Goal: Task Accomplishment & Management: Use online tool/utility

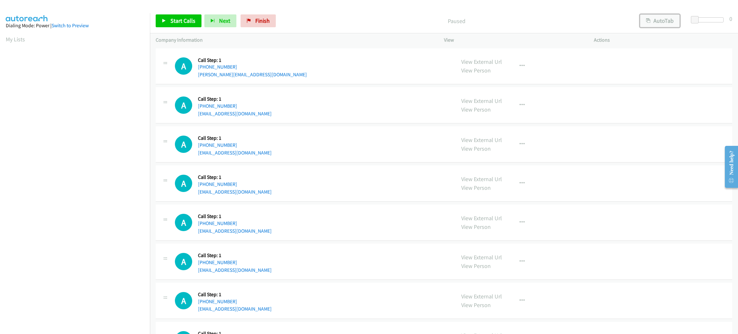
click at [648, 15] on button "AutoTab" at bounding box center [660, 20] width 40 height 13
click at [696, 17] on span at bounding box center [696, 20] width 8 height 8
click at [187, 17] on span "Start Calls" at bounding box center [182, 20] width 25 height 7
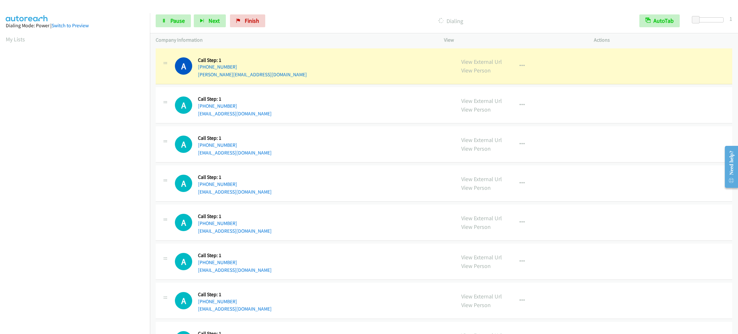
scroll to position [28, 0]
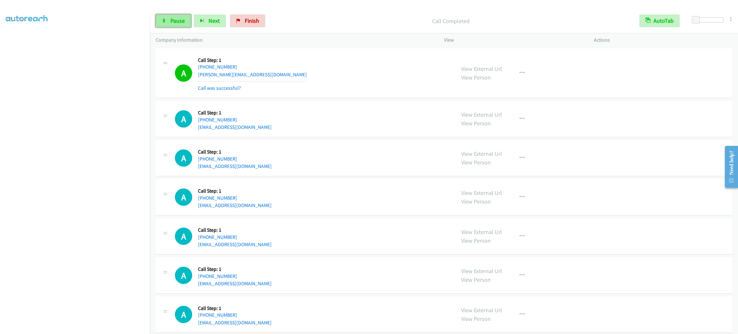
click at [165, 21] on icon at bounding box center [164, 21] width 4 height 4
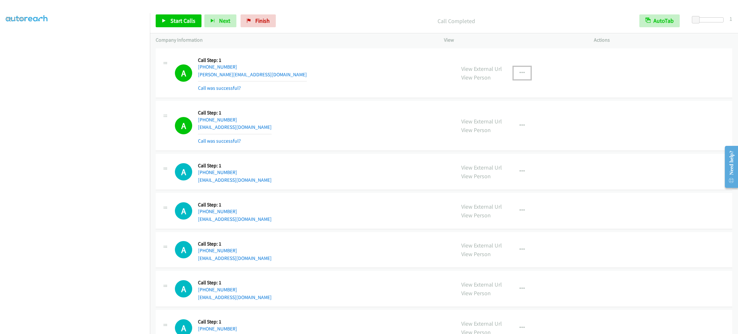
click at [513, 76] on button "button" at bounding box center [521, 73] width 17 height 13
click at [493, 138] on div at bounding box center [369, 167] width 738 height 334
click at [493, 131] on div "View External Url View Person" at bounding box center [481, 125] width 41 height 17
click at [520, 64] on div "View External Url View Person View External Url Email Schedule/Manage Callback …" at bounding box center [533, 73] width 156 height 38
click at [519, 74] on icon "button" at bounding box center [521, 72] width 5 height 5
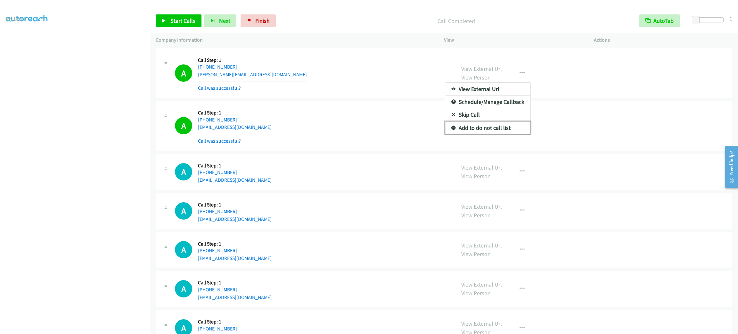
click at [504, 125] on link "Add to do not call list" at bounding box center [487, 127] width 85 height 13
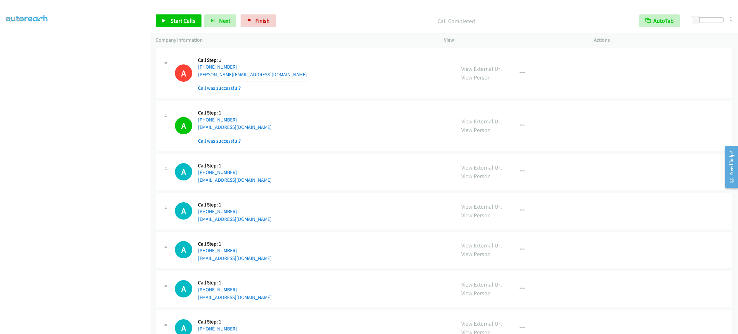
click at [566, 168] on div "View External Url View Person View External Url Email Schedule/Manage Callback …" at bounding box center [533, 171] width 156 height 24
click at [276, 66] on div "A Callback Scheduled Call Step: 1 America/New_York [PHONE_NUMBER] [PERSON_NAME]…" at bounding box center [312, 73] width 275 height 38
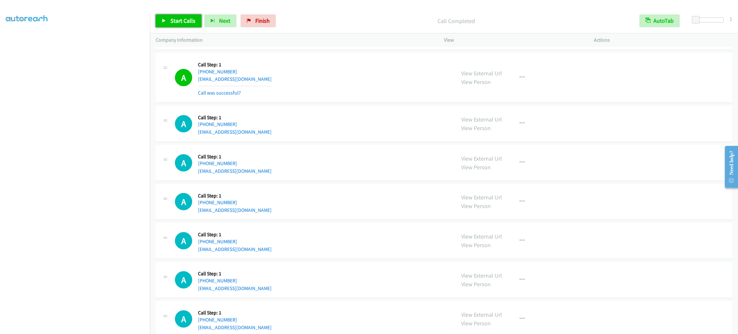
click at [168, 20] on link "Start Calls" at bounding box center [179, 20] width 46 height 13
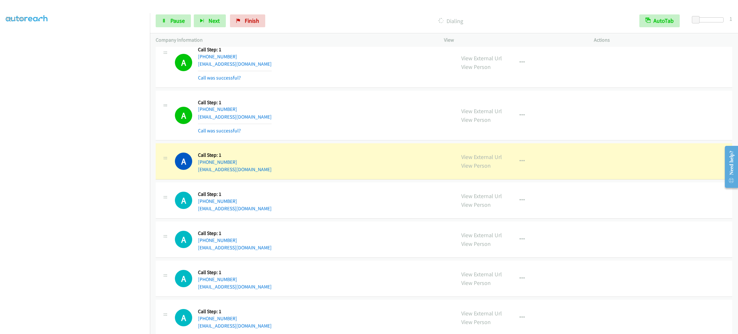
scroll to position [480, 0]
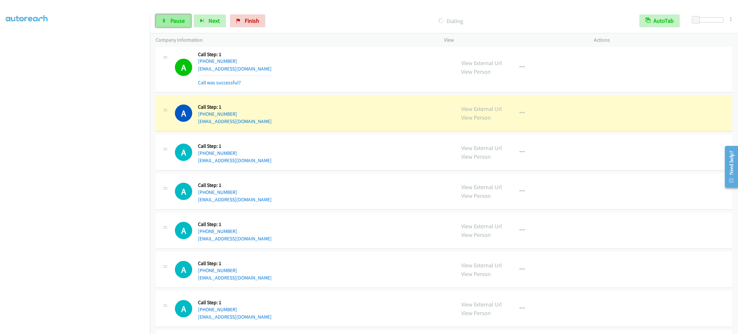
click at [175, 20] on span "Pause" at bounding box center [177, 20] width 14 height 7
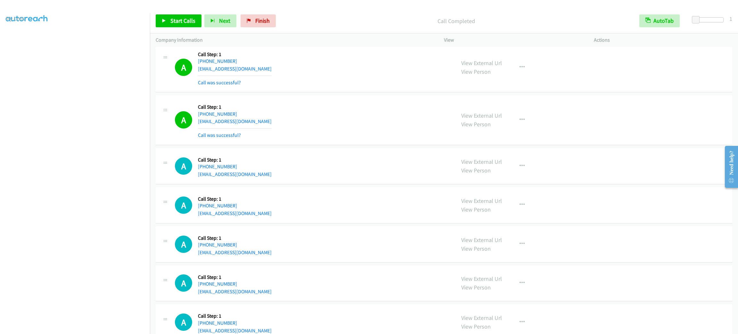
drag, startPoint x: 162, startPoint y: 43, endPoint x: 171, endPoint y: 34, distance: 13.1
click at [162, 43] on p "Company Information" at bounding box center [294, 40] width 277 height 8
click at [174, 29] on div "Start Calls Pause Next Finish Call Completed AutoTab AutoTab 1" at bounding box center [444, 21] width 588 height 25
click at [175, 19] on span "Start Calls" at bounding box center [182, 20] width 25 height 7
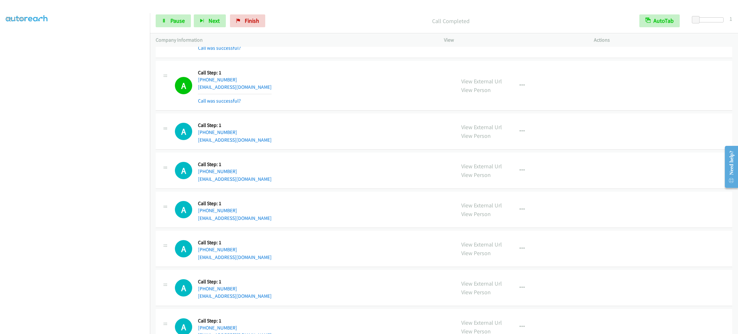
scroll to position [720, 0]
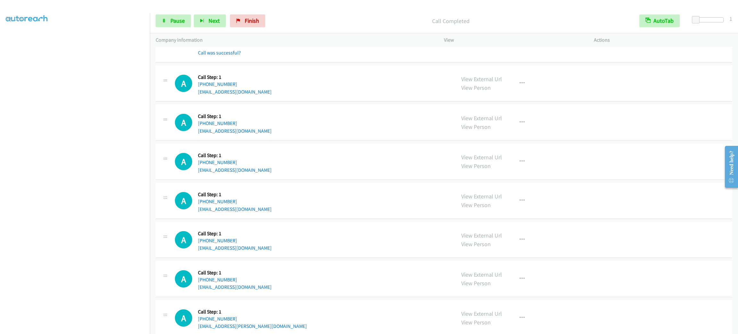
click at [37, 326] on section at bounding box center [75, 181] width 138 height 306
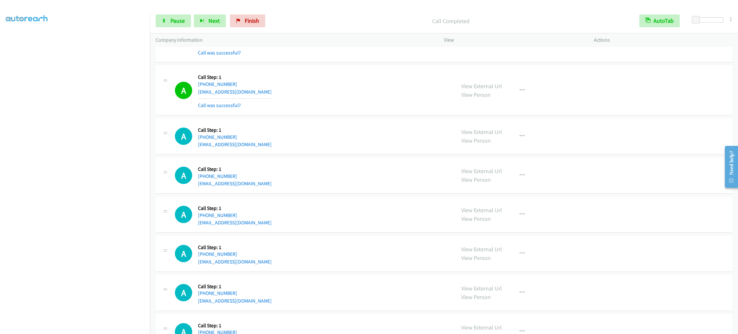
scroll to position [768, 0]
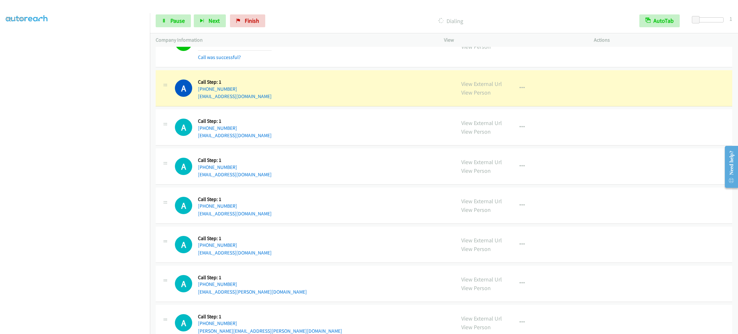
click at [340, 87] on div "A Callback Scheduled Call Step: 1 America/New_York [PHONE_NUMBER] [EMAIL_ADDRES…" at bounding box center [312, 88] width 275 height 24
click at [524, 90] on button "button" at bounding box center [521, 88] width 17 height 13
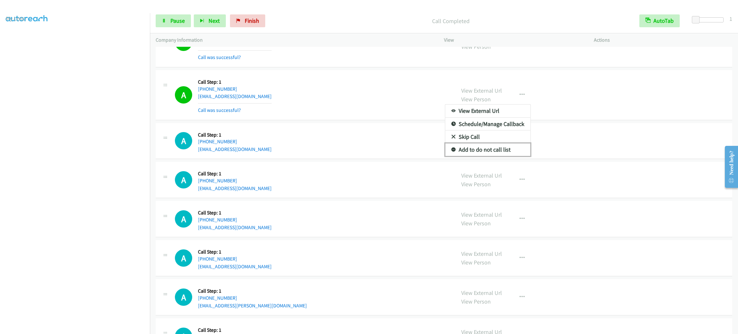
click at [507, 150] on link "Add to do not call list" at bounding box center [487, 149] width 85 height 13
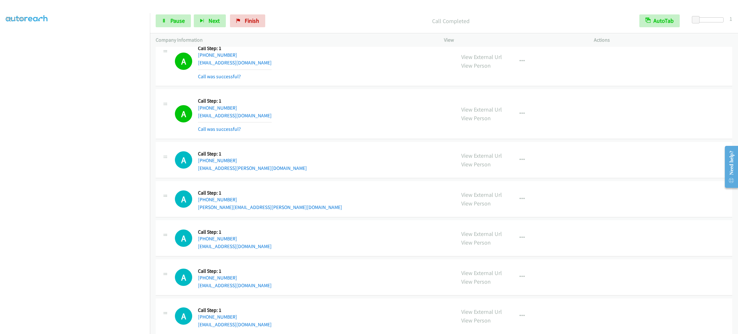
scroll to position [1008, 0]
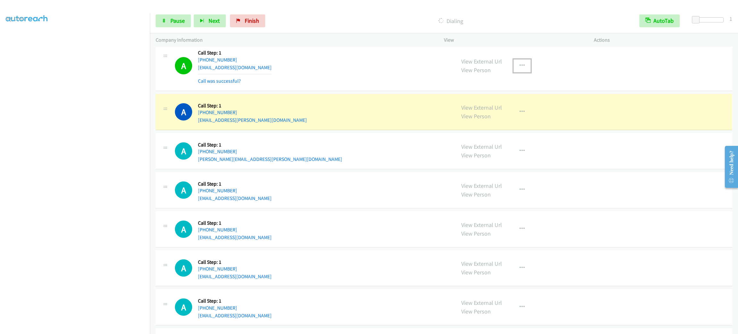
click at [522, 67] on button "button" at bounding box center [521, 65] width 17 height 13
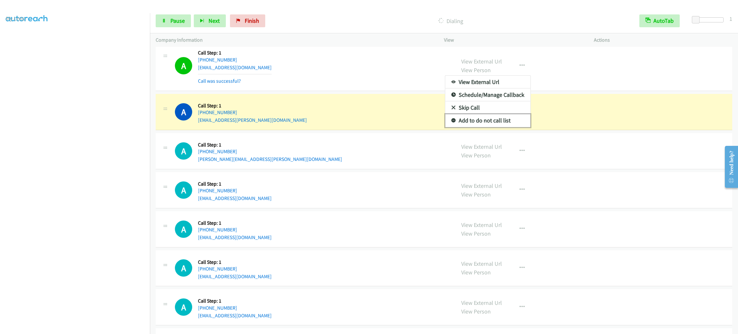
click at [506, 122] on link "Add to do not call list" at bounding box center [487, 120] width 85 height 13
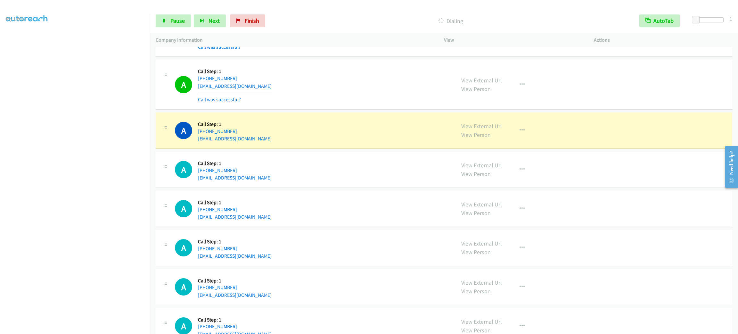
scroll to position [1248, 0]
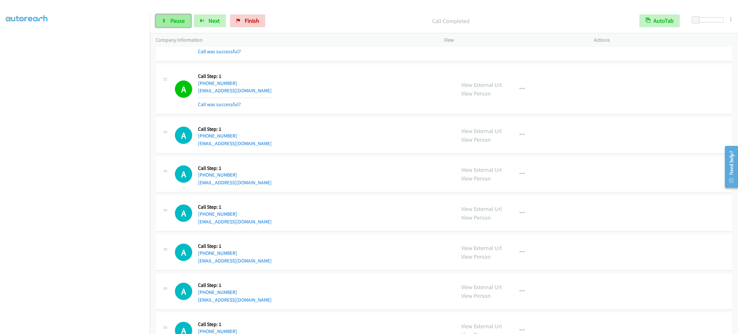
click at [172, 18] on span "Pause" at bounding box center [177, 20] width 14 height 7
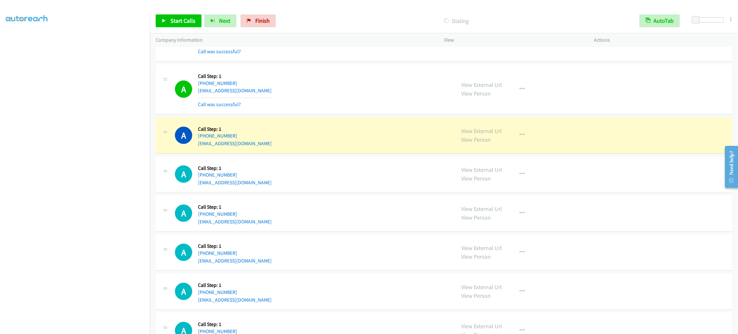
scroll to position [1297, 0]
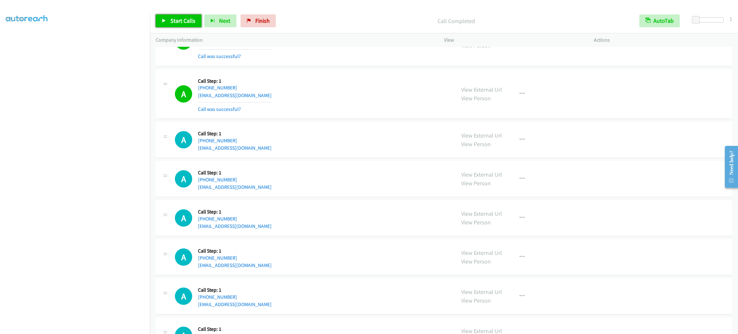
click at [176, 19] on span "Start Calls" at bounding box center [182, 20] width 25 height 7
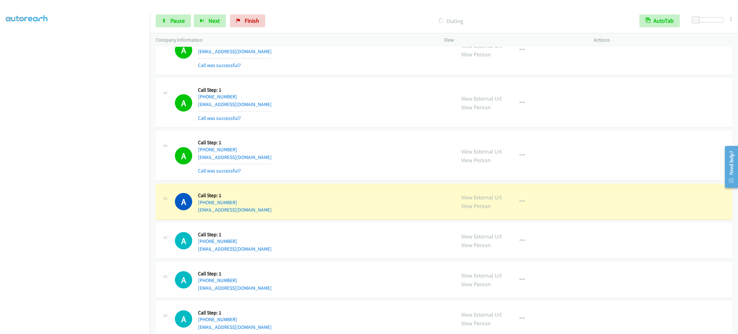
scroll to position [1416, 0]
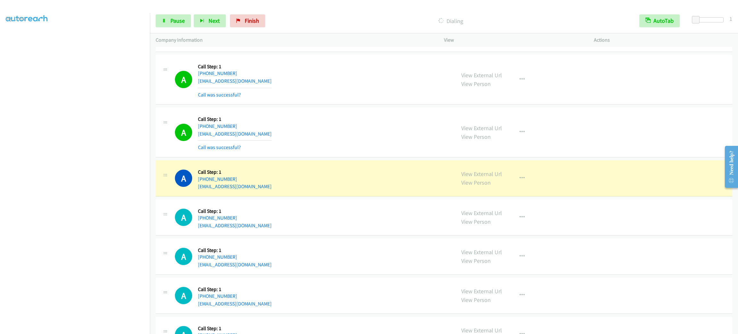
drag, startPoint x: 277, startPoint y: 195, endPoint x: 285, endPoint y: 180, distance: 16.6
click at [278, 192] on div "A Callback Scheduled Call Step: 1 America/New_York [PHONE_NUMBER] [EMAIL_ADDRES…" at bounding box center [444, 178] width 576 height 36
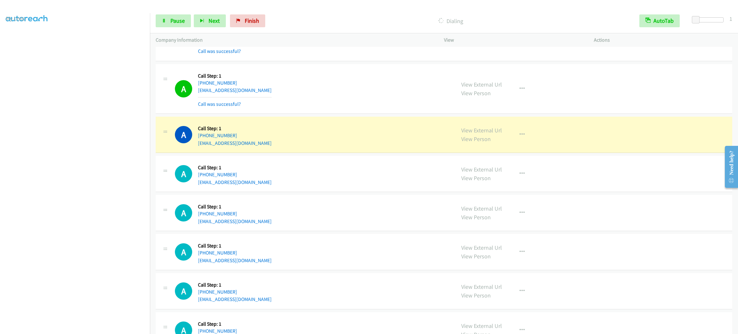
scroll to position [1560, 0]
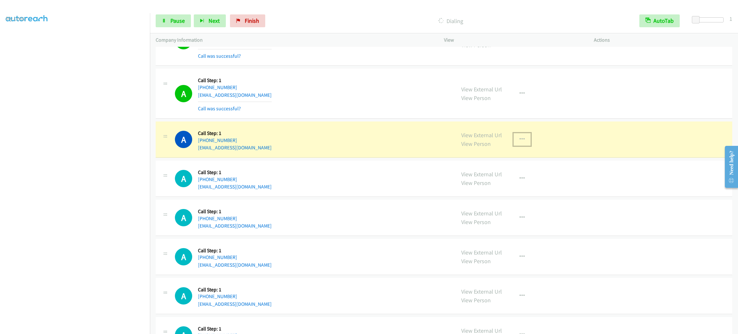
click at [520, 138] on button "button" at bounding box center [521, 139] width 17 height 13
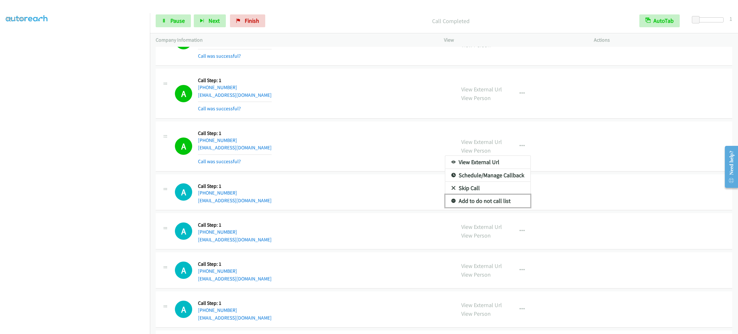
click at [486, 202] on link "Add to do not call list" at bounding box center [487, 200] width 85 height 13
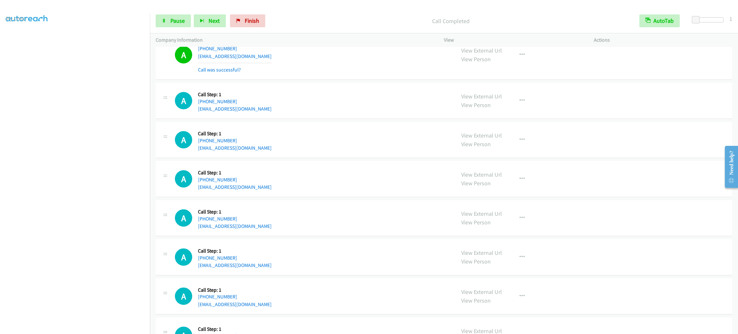
scroll to position [1656, 0]
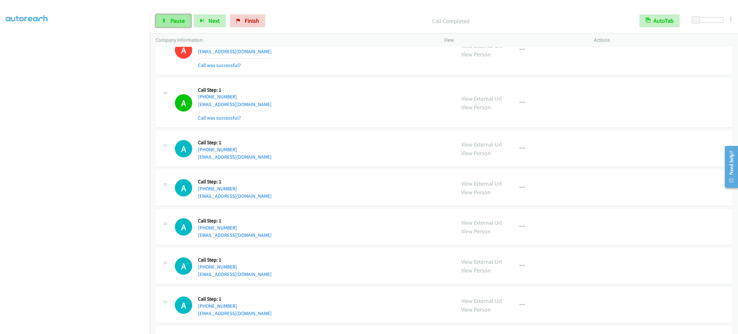
click at [182, 17] on span "Pause" at bounding box center [177, 20] width 14 height 7
click at [182, 17] on span "Start Calls" at bounding box center [182, 20] width 25 height 7
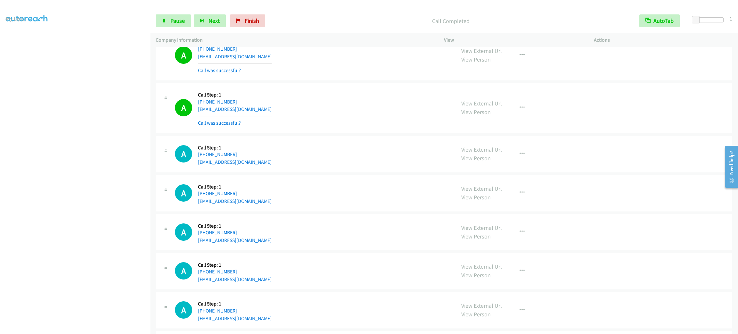
scroll to position [1897, 0]
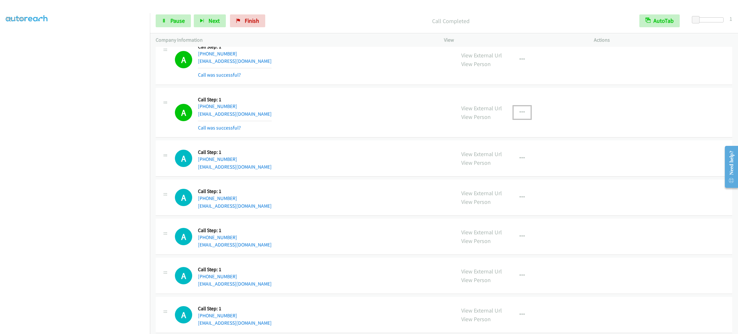
click at [521, 111] on button "button" at bounding box center [521, 112] width 17 height 13
click at [507, 174] on link "Add to do not call list" at bounding box center [487, 167] width 85 height 13
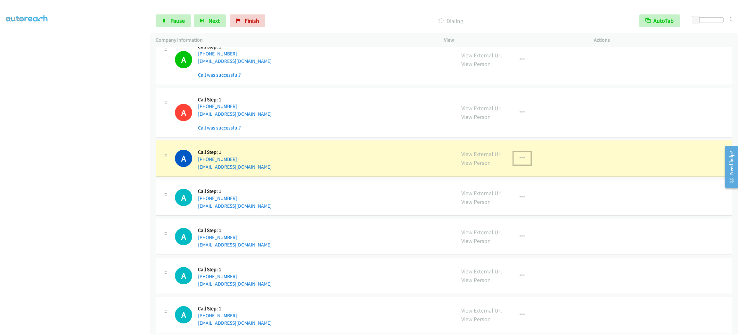
click at [519, 161] on icon "button" at bounding box center [521, 158] width 5 height 5
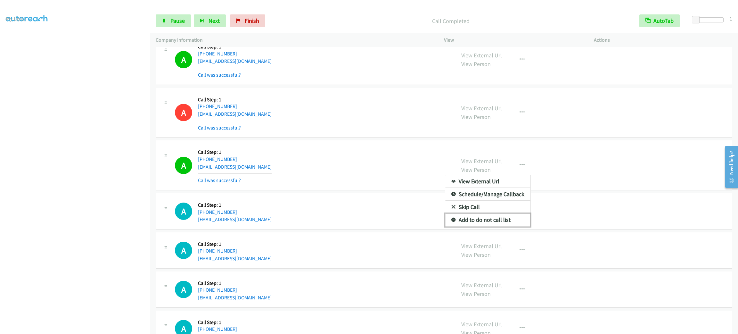
click at [482, 222] on link "Add to do not call list" at bounding box center [487, 219] width 85 height 13
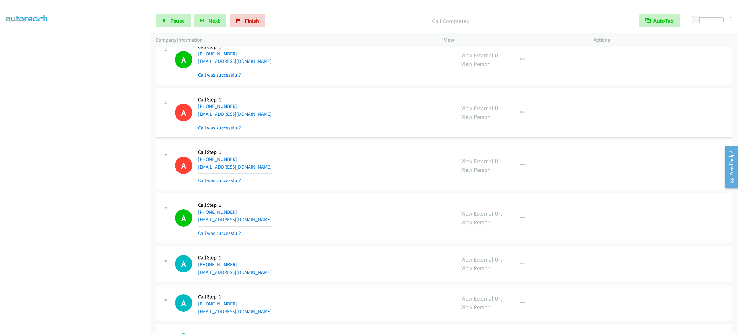
scroll to position [1993, 0]
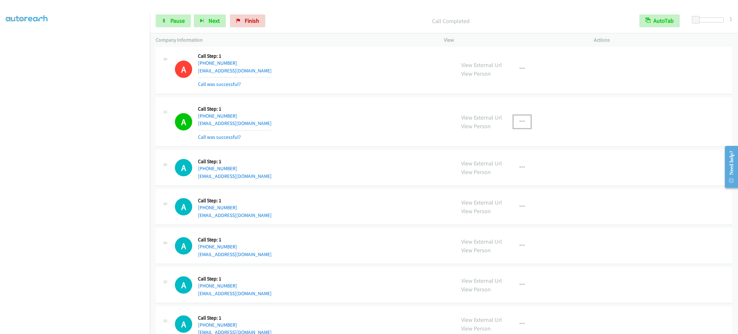
click at [521, 128] on button "button" at bounding box center [521, 121] width 17 height 13
click at [498, 181] on link "Add to do not call list" at bounding box center [487, 176] width 85 height 13
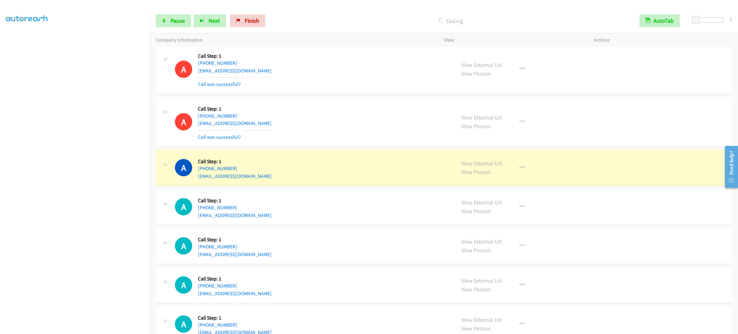
scroll to position [2041, 0]
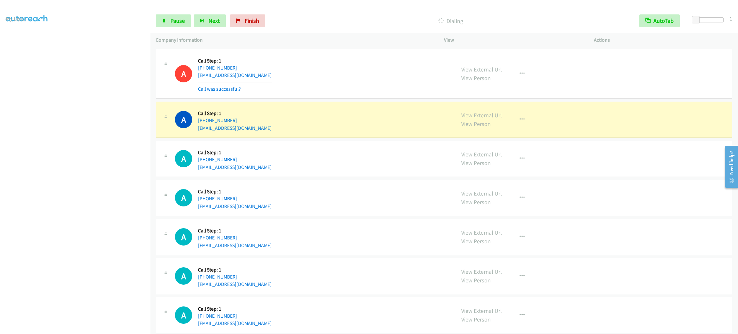
drag, startPoint x: 310, startPoint y: 138, endPoint x: 358, endPoint y: 143, distance: 48.6
click at [313, 138] on div "A Callback Scheduled Call Step: 1 America/Los_Angeles [PHONE_NUMBER] [EMAIL_ADD…" at bounding box center [444, 120] width 576 height 36
click at [565, 123] on div "View External Url View Person View External Url Email Schedule/Manage Callback …" at bounding box center [533, 119] width 156 height 24
click at [517, 131] on div "View External Url View Person View External Url Email Schedule/Manage Callback …" at bounding box center [533, 119] width 156 height 24
click at [520, 126] on button "button" at bounding box center [521, 119] width 17 height 13
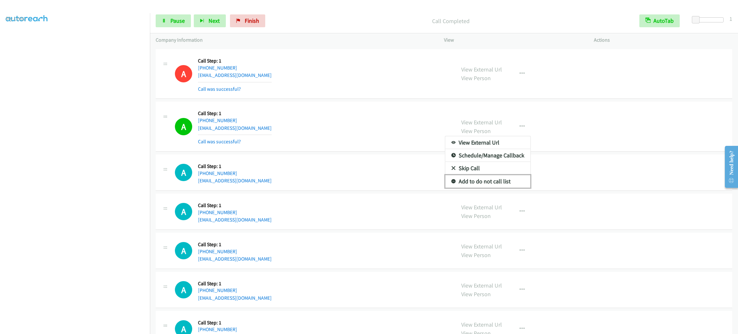
click at [507, 185] on link "Add to do not call list" at bounding box center [487, 181] width 85 height 13
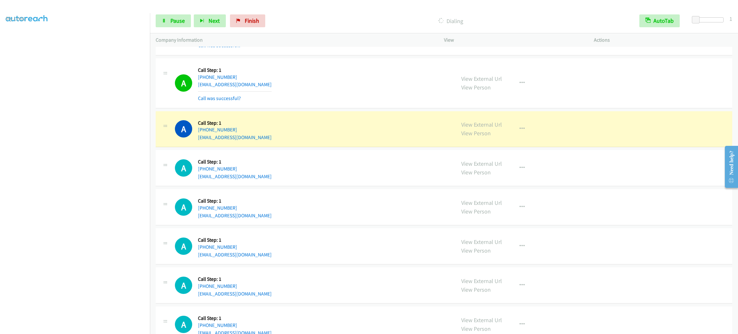
scroll to position [2185, 0]
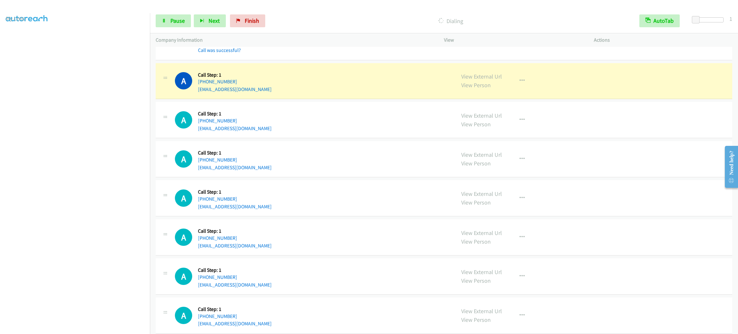
click at [281, 98] on div "A Callback Scheduled Call Step: 1 America/New_York [PHONE_NUMBER] [EMAIL_ADDRES…" at bounding box center [444, 81] width 576 height 36
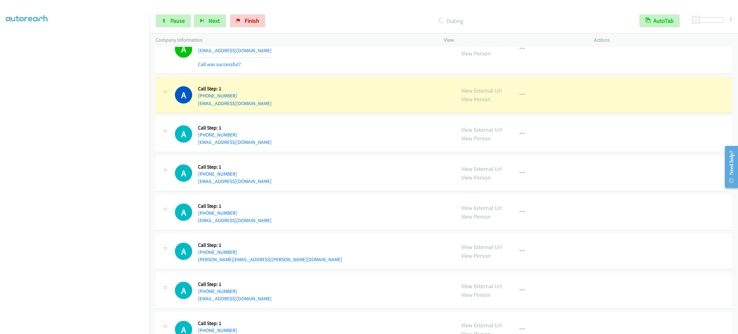
scroll to position [2360, 0]
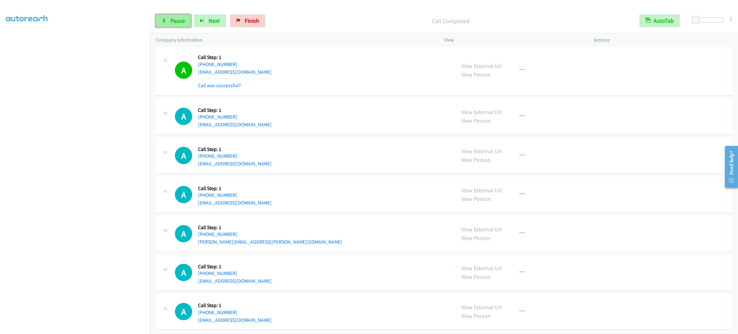
click at [185, 24] on link "Pause" at bounding box center [173, 20] width 35 height 13
click at [191, 17] on span "Start Calls" at bounding box center [182, 20] width 25 height 7
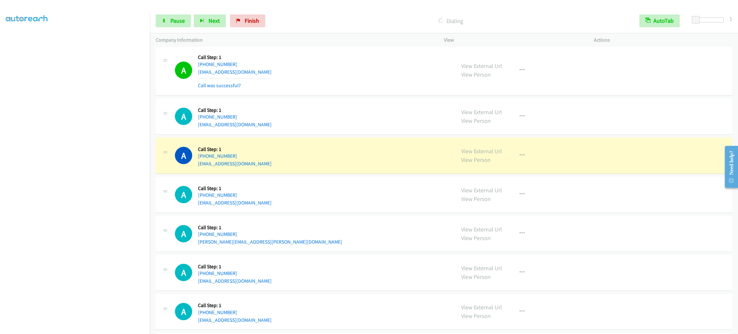
drag, startPoint x: 466, startPoint y: 138, endPoint x: 443, endPoint y: 139, distance: 23.1
click at [369, 124] on div "A Callback Scheduled Call Step: 1 America/New_York [PHONE_NUMBER] [EMAIL_ADDRES…" at bounding box center [312, 116] width 275 height 24
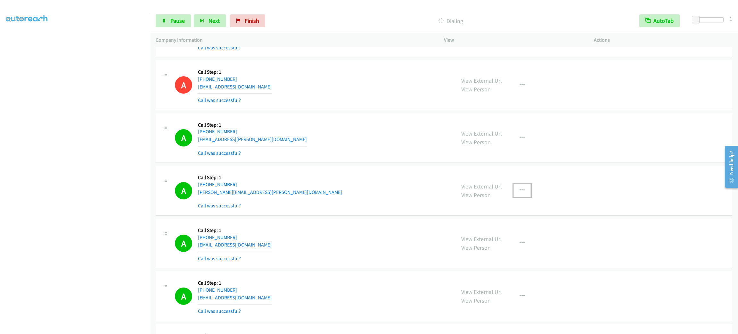
click at [524, 197] on button "button" at bounding box center [521, 190] width 17 height 13
click at [487, 251] on link "Add to do not call list" at bounding box center [487, 245] width 85 height 13
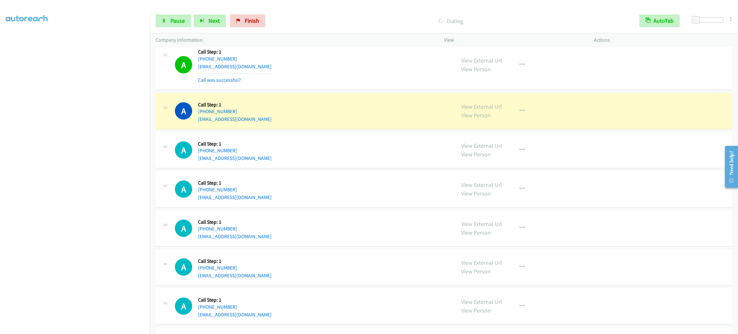
scroll to position [2927, 0]
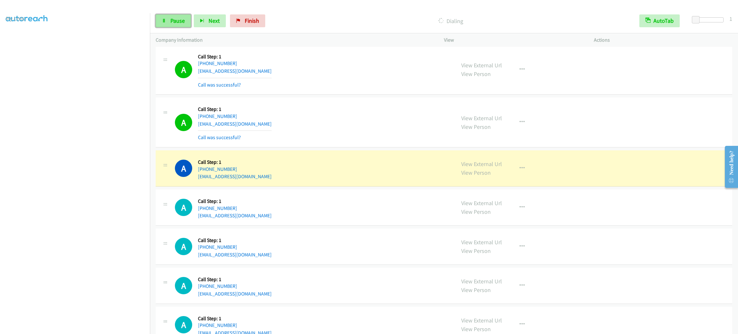
click at [186, 14] on link "Pause" at bounding box center [173, 20] width 35 height 13
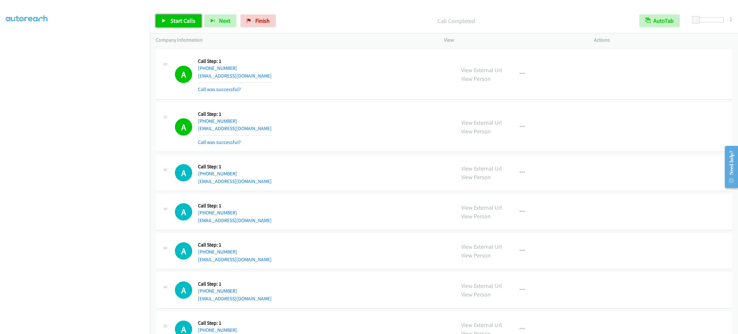
click at [190, 19] on span "Start Calls" at bounding box center [182, 20] width 25 height 7
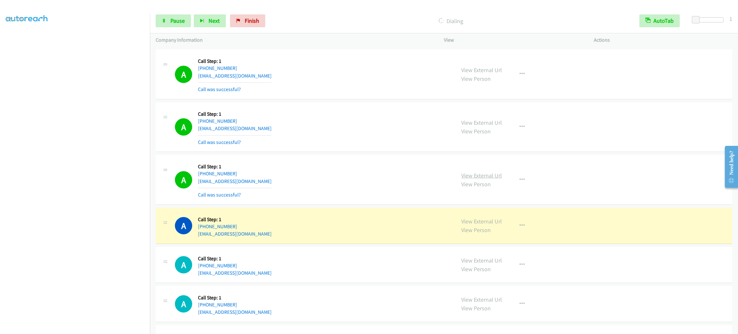
click at [474, 178] on link "View External Url" at bounding box center [481, 175] width 41 height 7
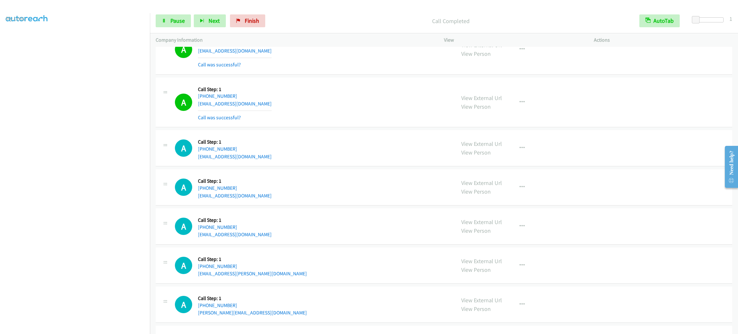
scroll to position [3311, 0]
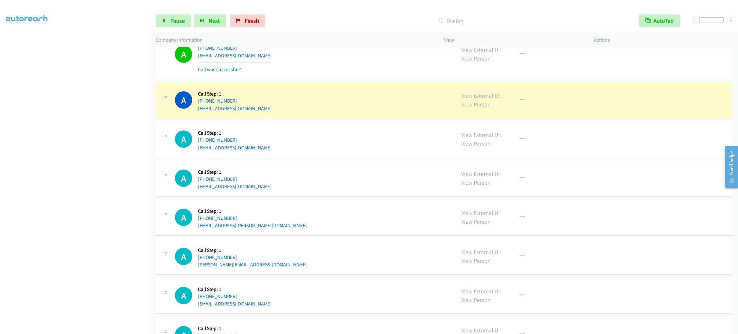
click at [93, 328] on aside "Dialing Mode: Power | Switch to Preview My Lists" at bounding box center [75, 169] width 150 height 354
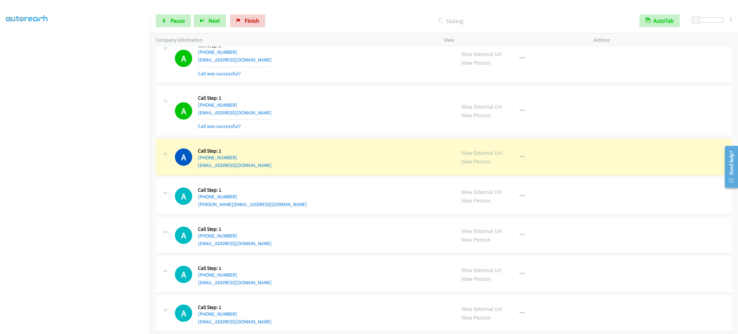
scroll to position [3724, 0]
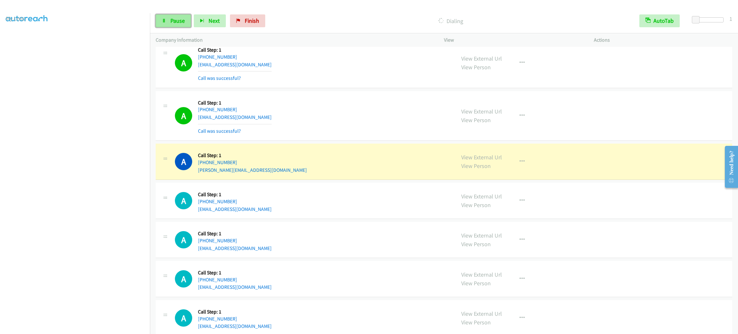
click at [179, 16] on link "Pause" at bounding box center [173, 20] width 35 height 13
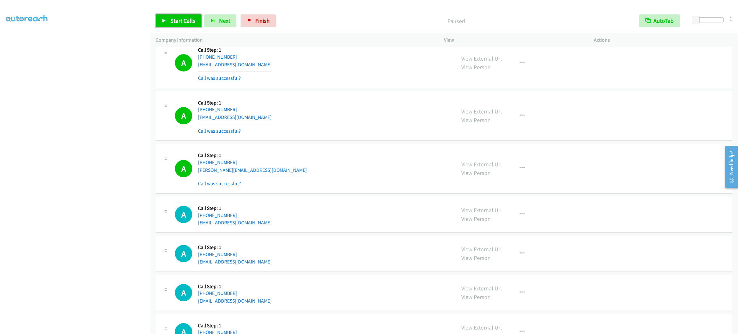
click at [186, 23] on span "Start Calls" at bounding box center [182, 20] width 25 height 7
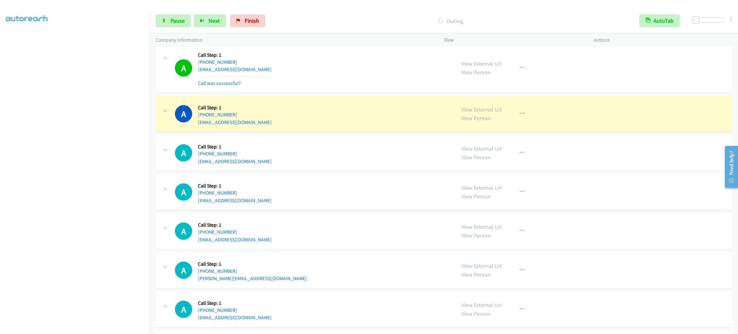
scroll to position [3964, 0]
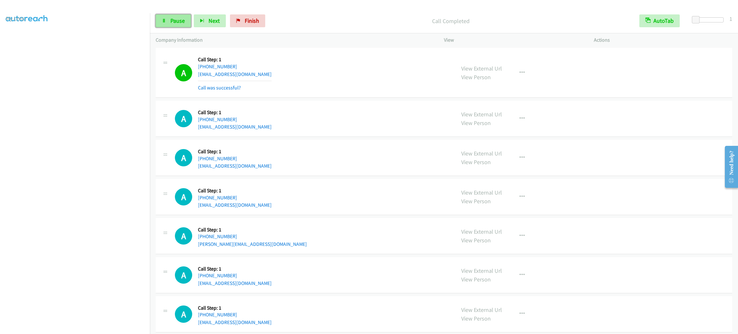
click at [183, 22] on span "Pause" at bounding box center [177, 20] width 14 height 7
